Goal: Task Accomplishment & Management: Manage account settings

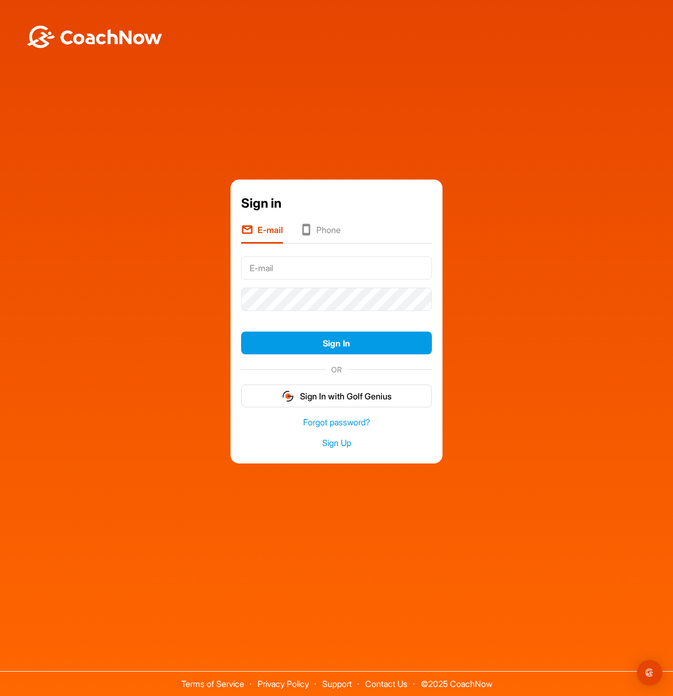
click at [295, 266] on input "text" at bounding box center [336, 267] width 191 height 23
type input "[PERSON_NAME][EMAIL_ADDRESS][PERSON_NAME][DOMAIN_NAME]"
click at [581, 286] on div "Sign in E-mail Phone [PERSON_NAME][EMAIL_ADDRESS][PERSON_NAME][DOMAIN_NAME] Sig…" at bounding box center [336, 322] width 662 height 284
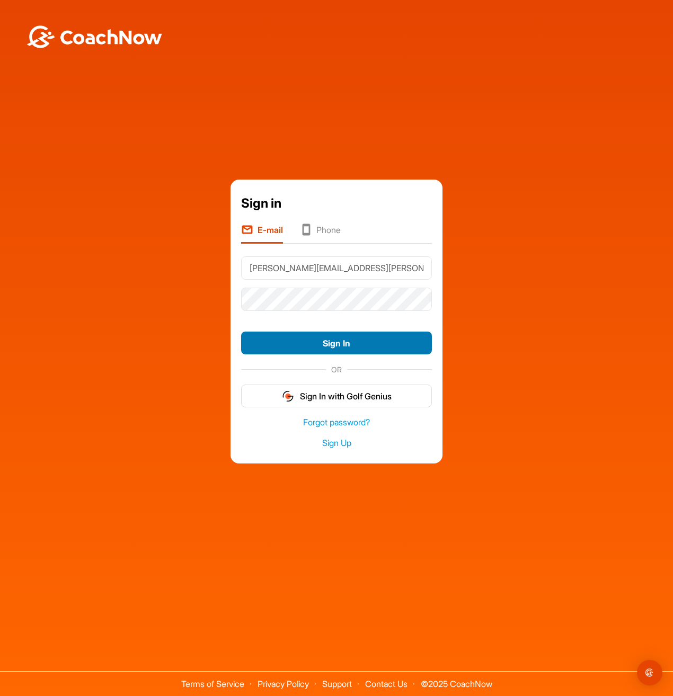
click at [359, 339] on button "Sign In" at bounding box center [336, 343] width 191 height 23
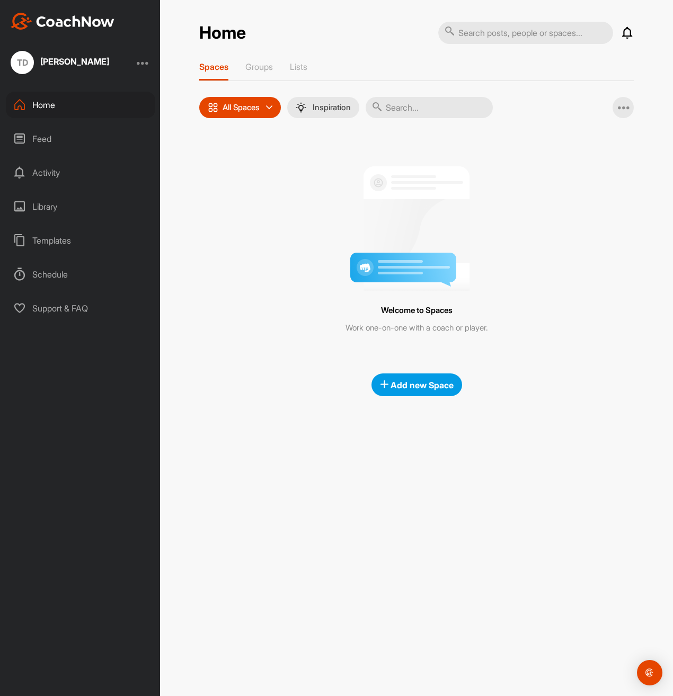
click at [84, 311] on div "Support & FAQ" at bounding box center [80, 308] width 149 height 26
click at [84, 52] on div "TD [PERSON_NAME]" at bounding box center [60, 62] width 99 height 23
click at [70, 58] on div "[PERSON_NAME]" at bounding box center [74, 61] width 69 height 8
click at [146, 67] on div at bounding box center [143, 62] width 13 height 13
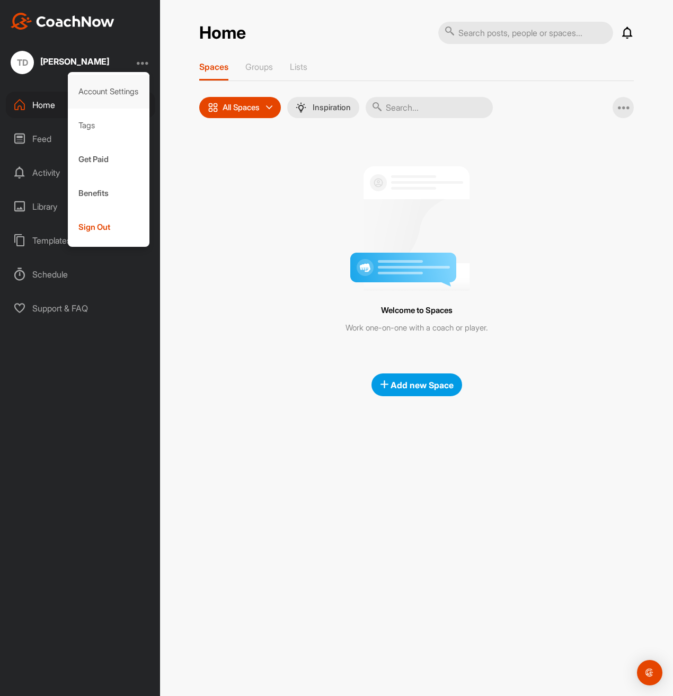
click at [118, 95] on div "Account Settings" at bounding box center [109, 92] width 82 height 34
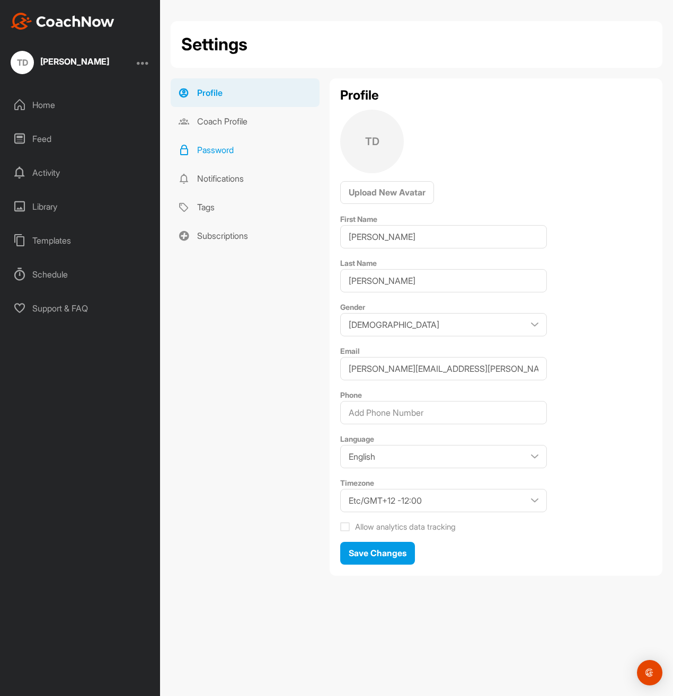
click at [229, 138] on link "Password" at bounding box center [245, 150] width 149 height 29
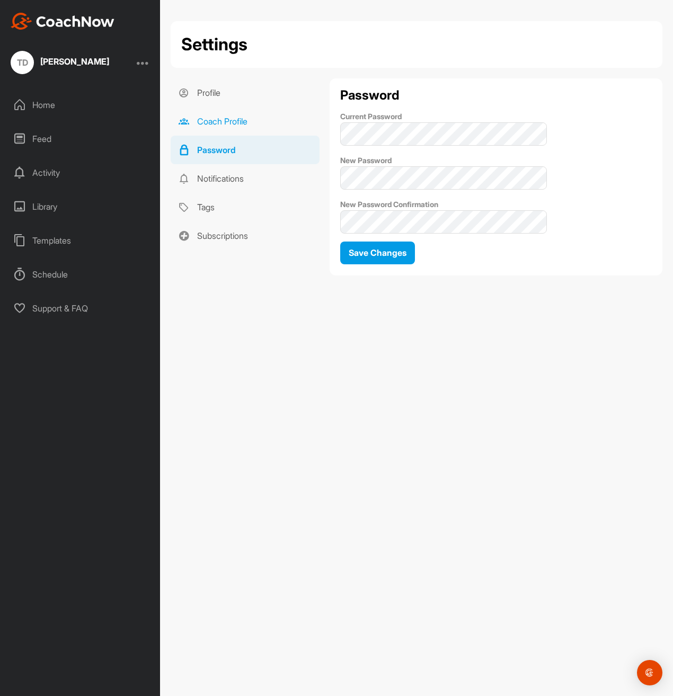
click at [229, 117] on link "Coach Profile" at bounding box center [245, 121] width 149 height 29
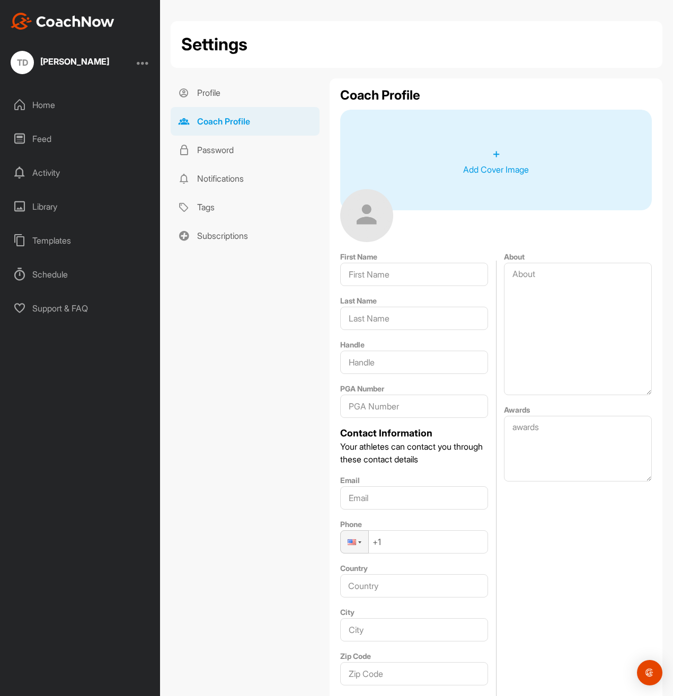
type input "[PERSON_NAME]"
click at [223, 176] on link "Notifications" at bounding box center [245, 178] width 149 height 29
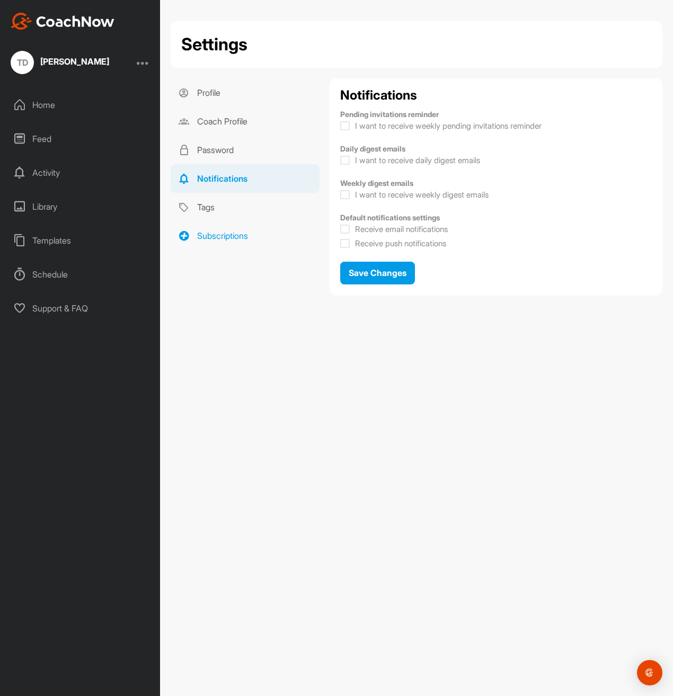
click at [231, 235] on link "Subscriptions" at bounding box center [245, 235] width 149 height 29
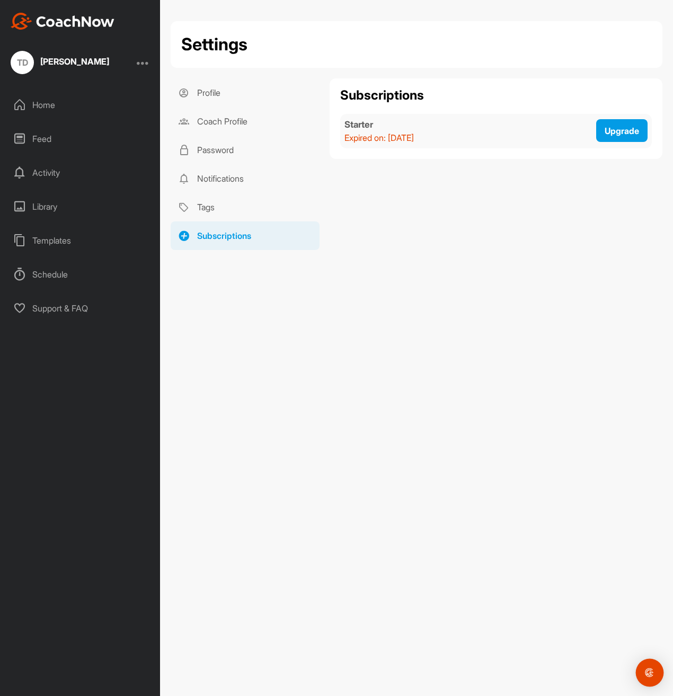
click at [647, 672] on img "Open Intercom Messenger" at bounding box center [650, 673] width 14 height 14
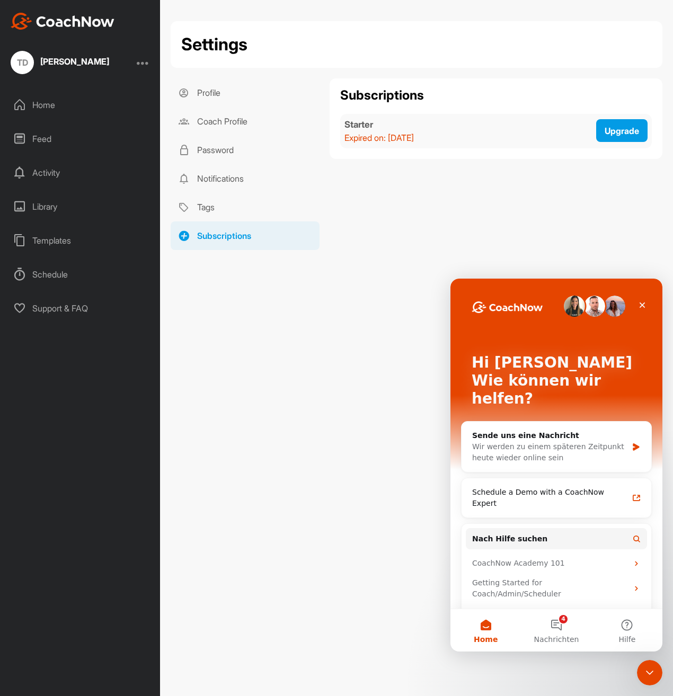
click at [363, 529] on div "Settings Profile Coach Profile Password Notifications Tags Subscriptions Profil…" at bounding box center [416, 348] width 513 height 696
click at [224, 91] on link "Profile" at bounding box center [245, 92] width 149 height 29
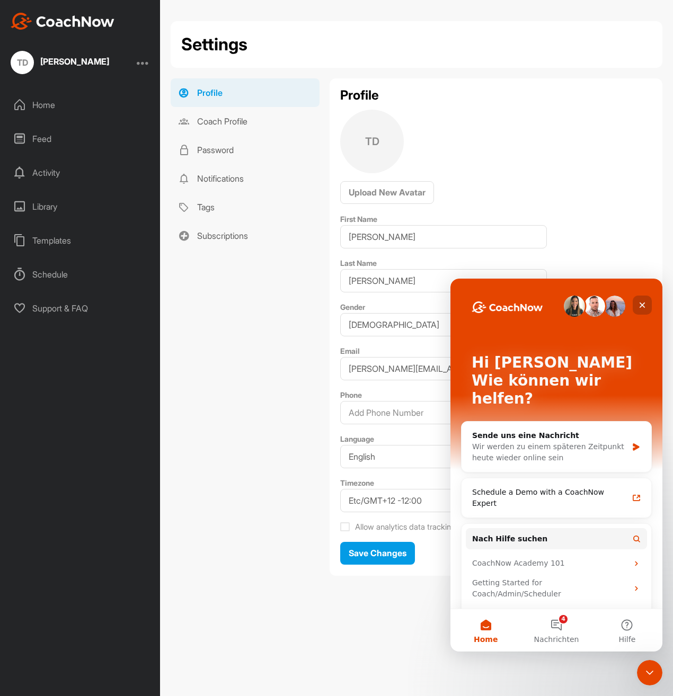
click at [648, 301] on div "Schließen" at bounding box center [642, 305] width 19 height 19
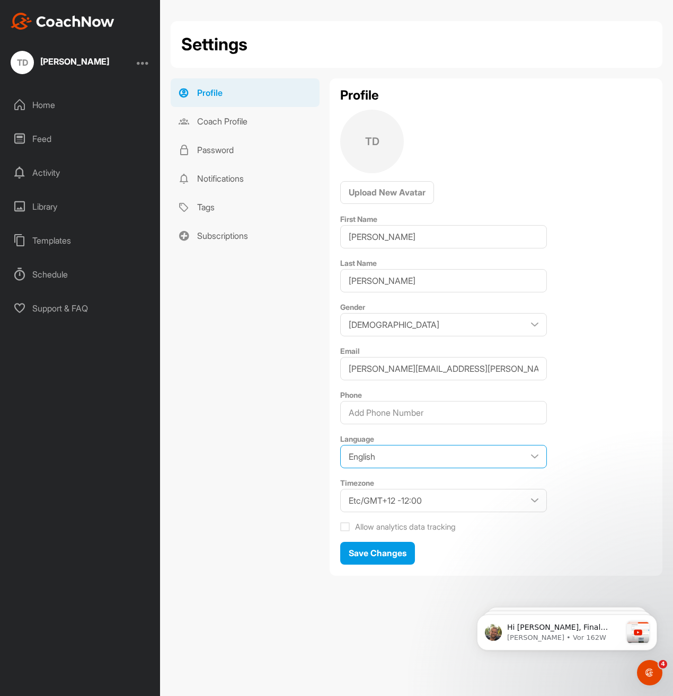
click at [538, 447] on select "English Japanese" at bounding box center [443, 456] width 207 height 23
click at [590, 421] on div "Profile TD Upload New Avatar First Name [PERSON_NAME] Last Name [PERSON_NAME] G…" at bounding box center [496, 327] width 333 height 498
click at [145, 57] on div at bounding box center [143, 62] width 13 height 13
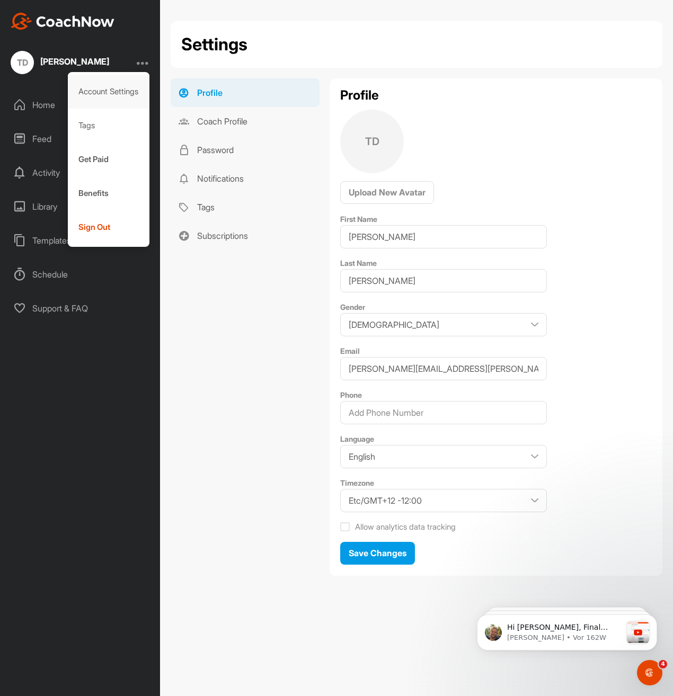
click at [123, 89] on div "Account Settings" at bounding box center [109, 92] width 82 height 34
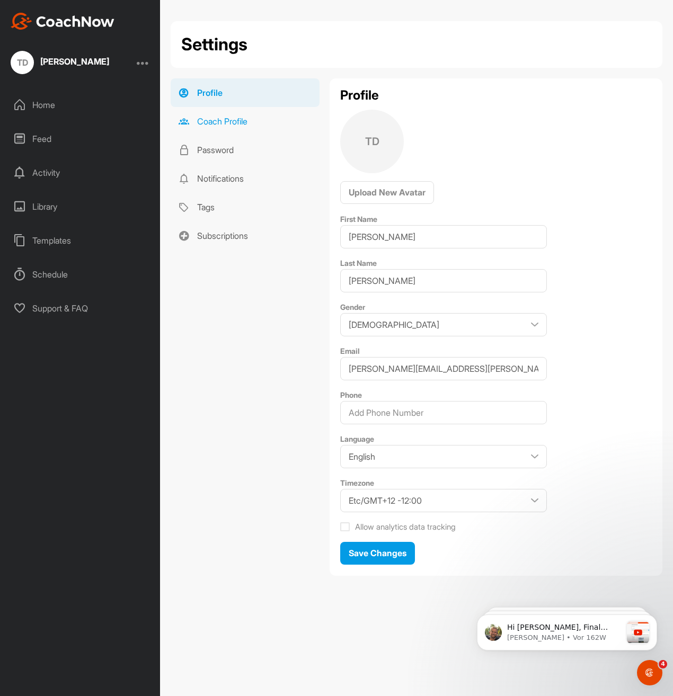
click at [243, 131] on link "Coach Profile" at bounding box center [245, 121] width 149 height 29
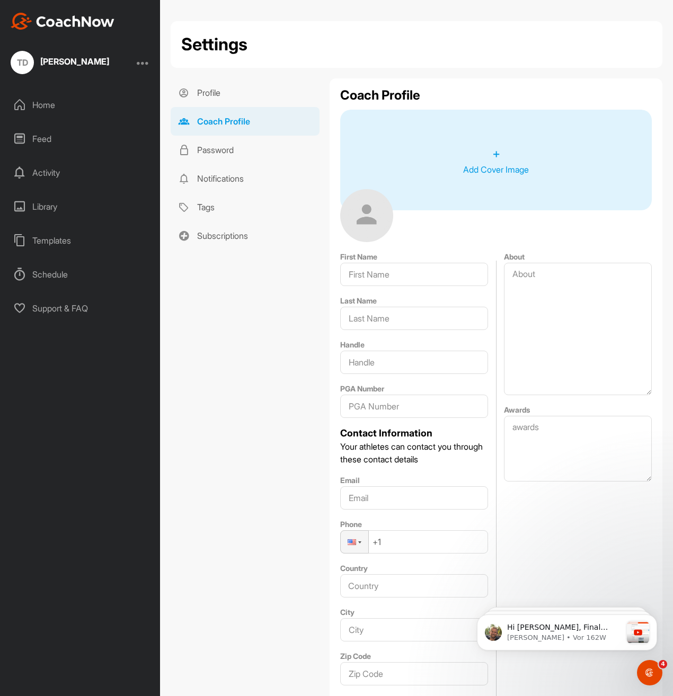
type input "[PERSON_NAME]"
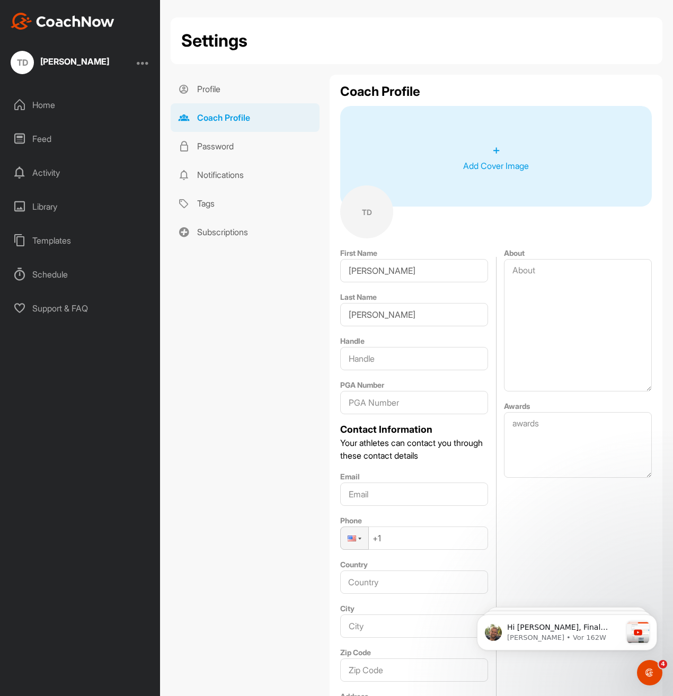
scroll to position [3, 0]
click at [232, 149] on link "Password" at bounding box center [245, 147] width 149 height 29
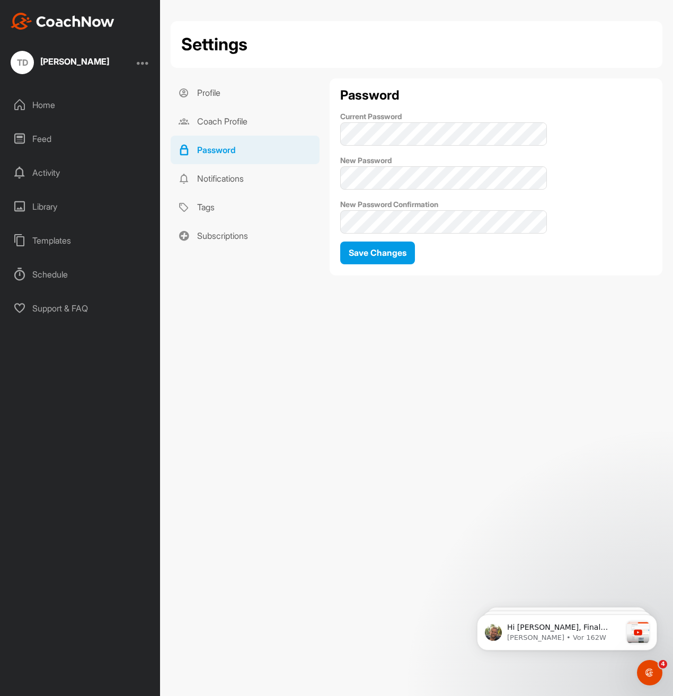
click at [73, 60] on div "[PERSON_NAME]" at bounding box center [74, 61] width 69 height 8
click at [143, 61] on div at bounding box center [143, 62] width 13 height 13
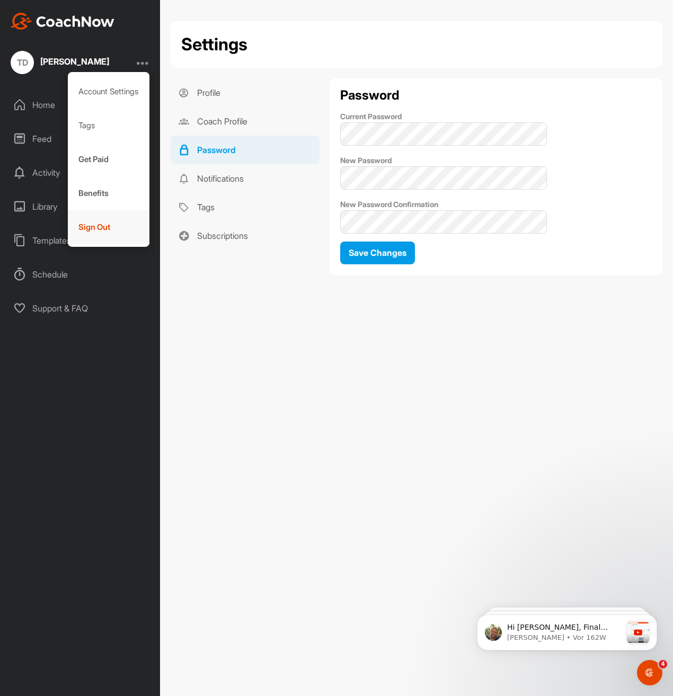
click at [103, 225] on div "Sign Out" at bounding box center [109, 227] width 82 height 34
